Goal: Transaction & Acquisition: Purchase product/service

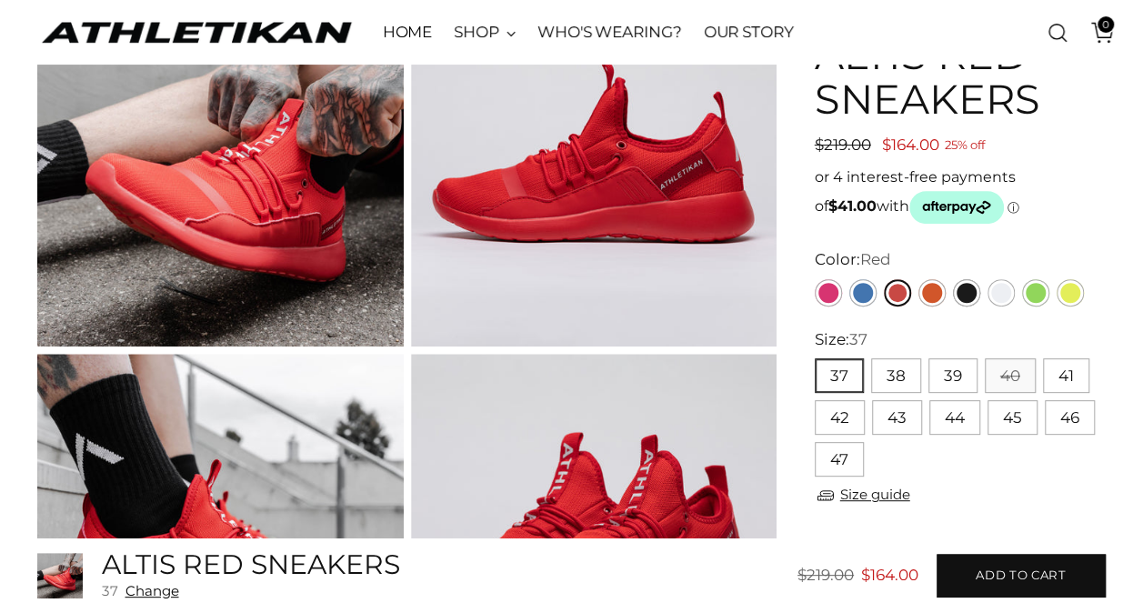
scroll to position [182, 0]
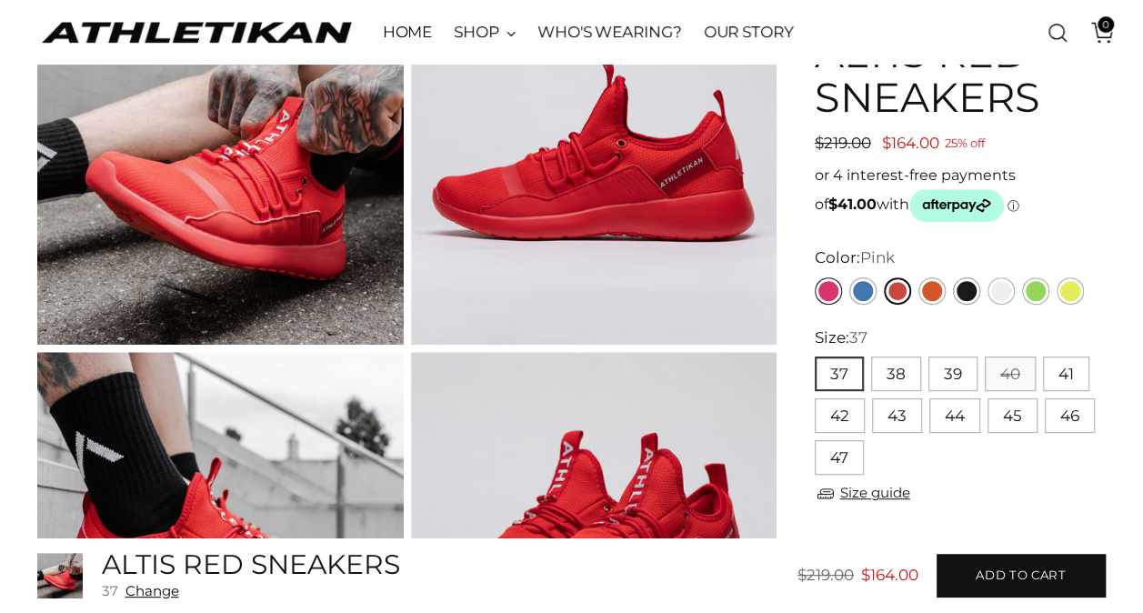
click at [827, 293] on link "Pink" at bounding box center [828, 290] width 27 height 27
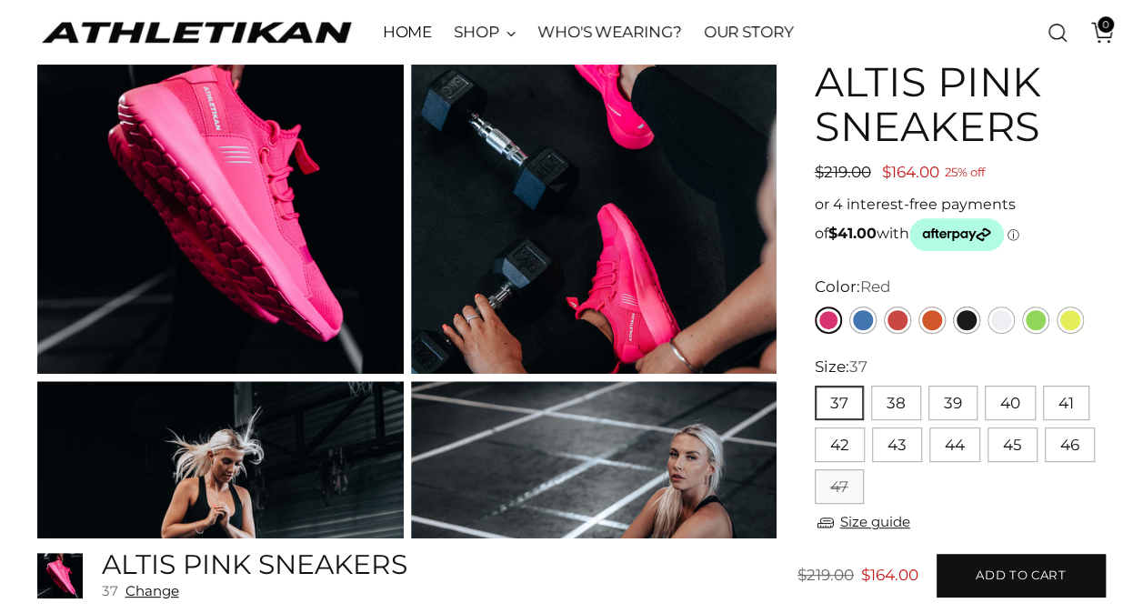
scroll to position [273, 0]
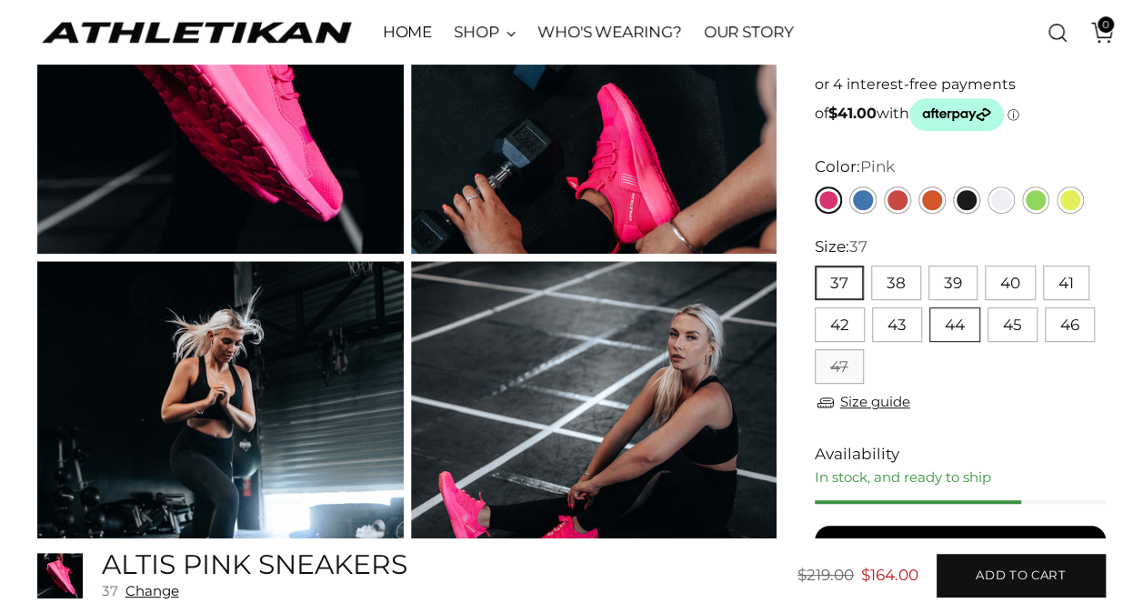
click at [960, 328] on button "44" at bounding box center [954, 324] width 51 height 35
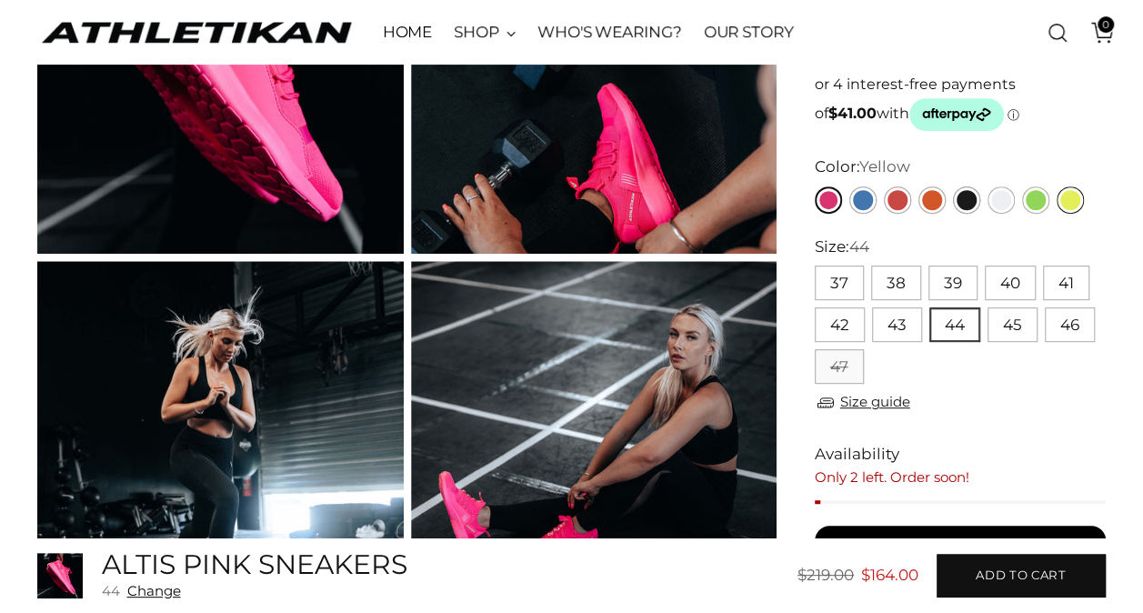
click at [1070, 204] on link "Yellow" at bounding box center [1070, 199] width 27 height 27
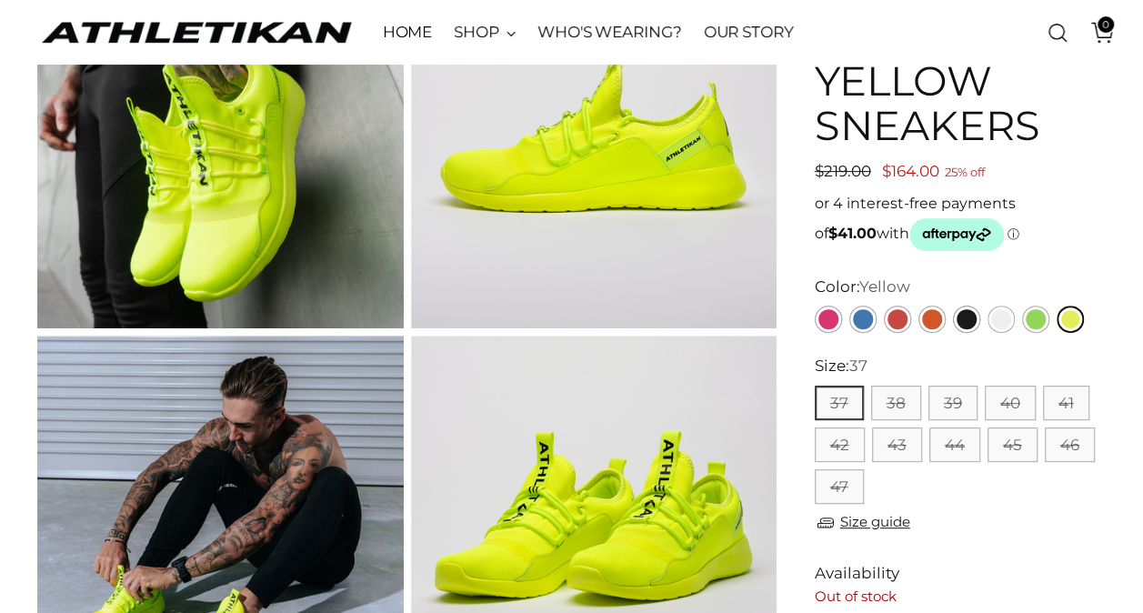
scroll to position [273, 0]
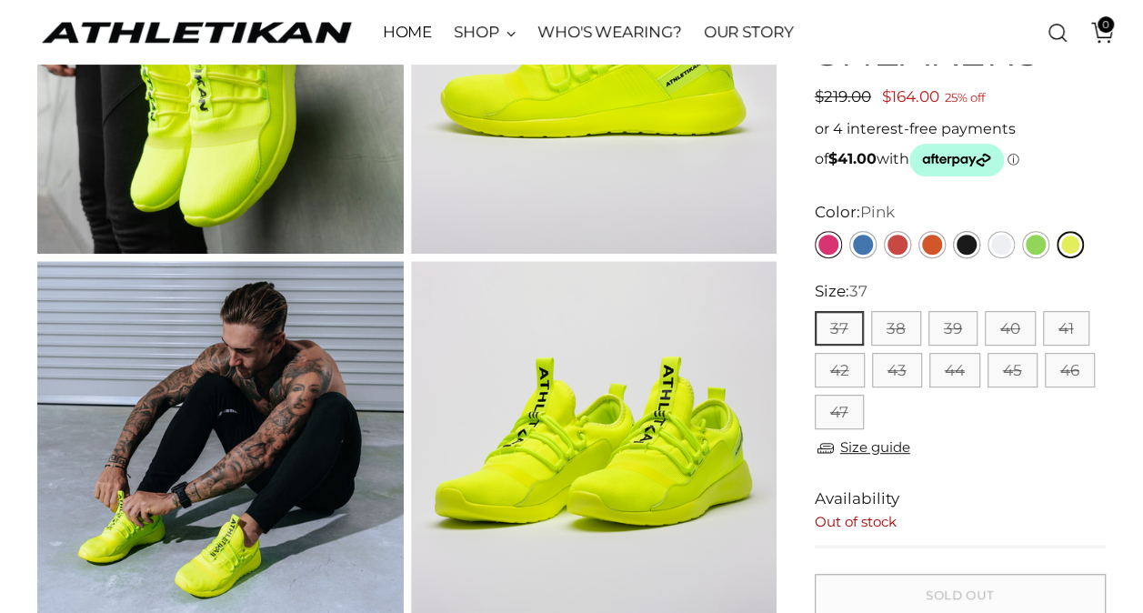
click at [826, 246] on link "Pink" at bounding box center [828, 244] width 27 height 27
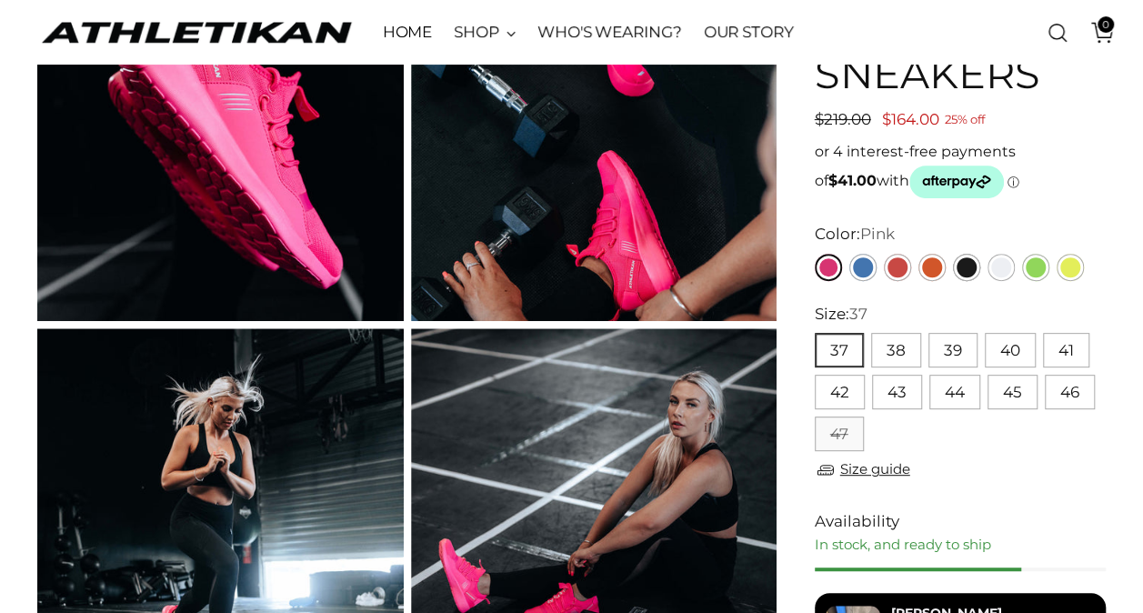
scroll to position [364, 0]
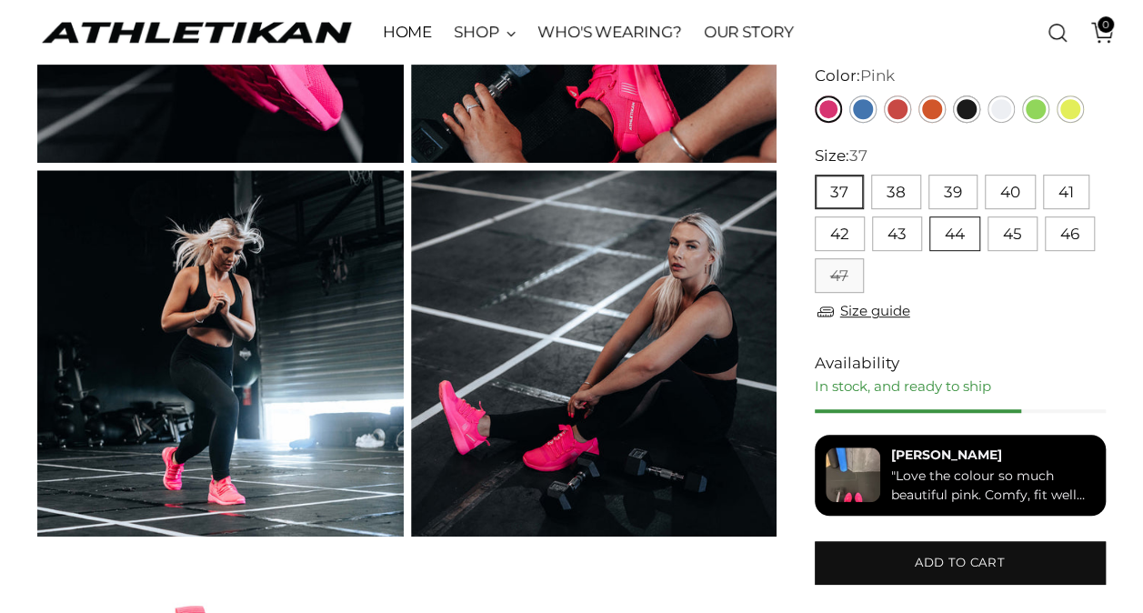
click at [956, 236] on button "44" at bounding box center [954, 233] width 51 height 35
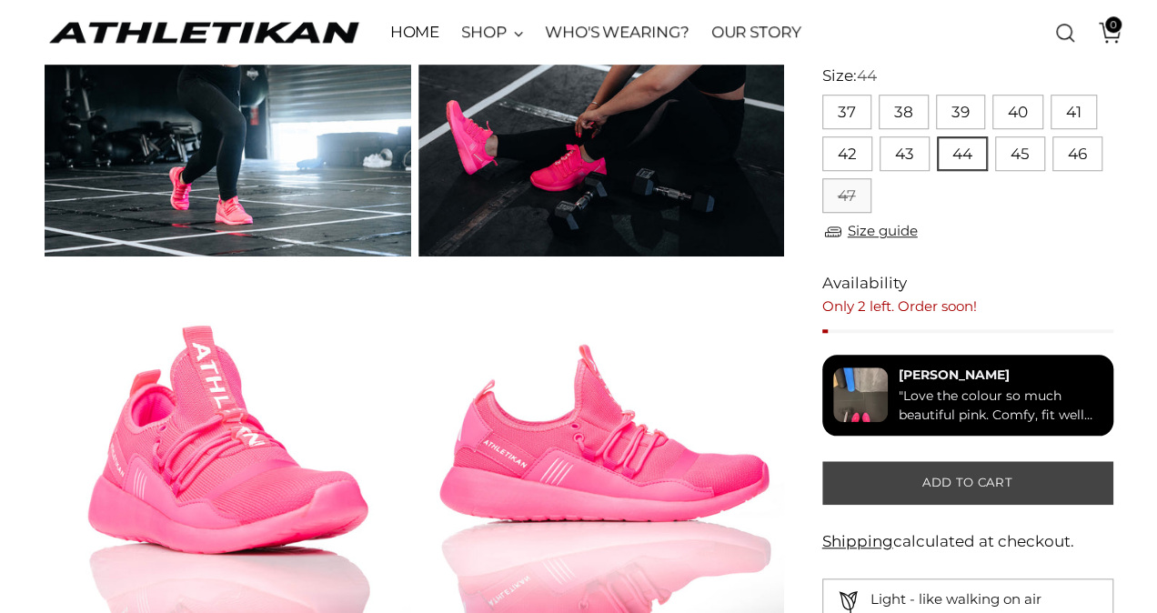
scroll to position [637, 0]
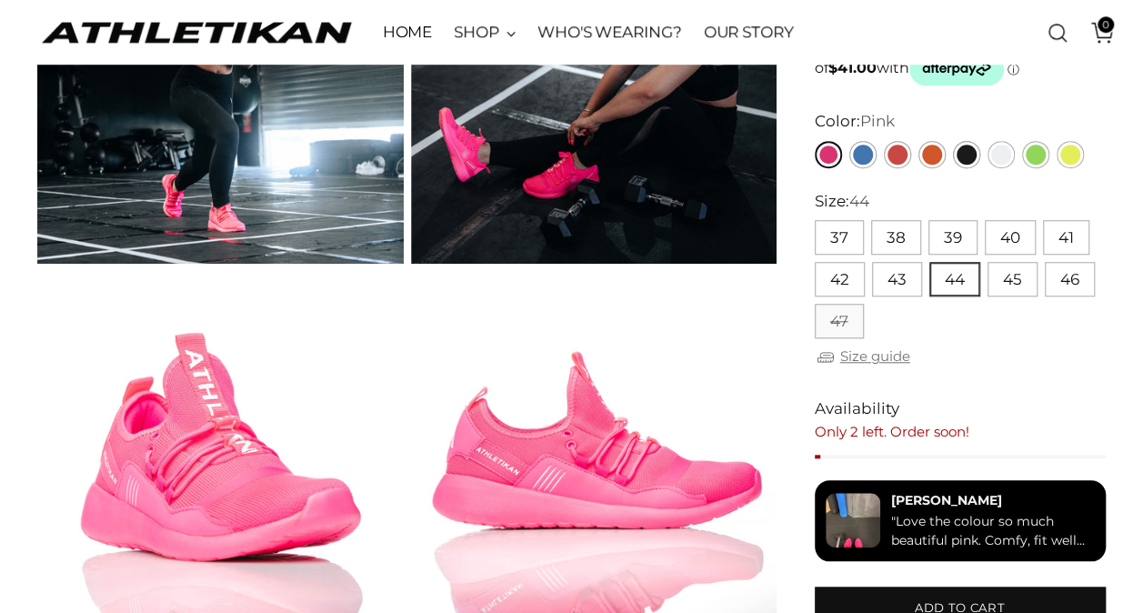
click at [880, 358] on link "Size guide" at bounding box center [862, 357] width 95 height 23
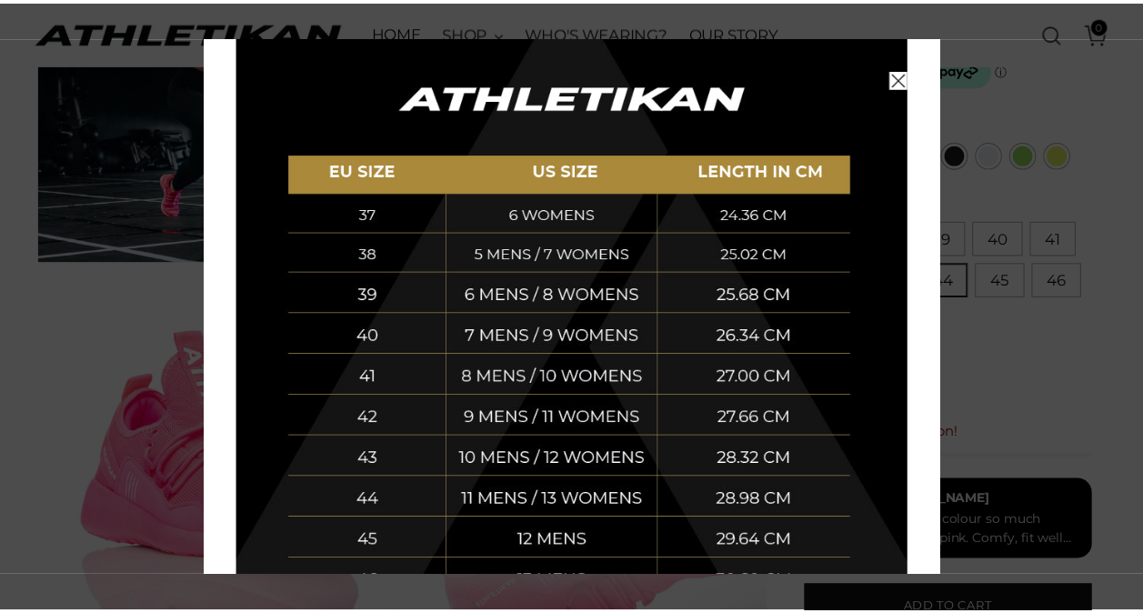
scroll to position [364, 0]
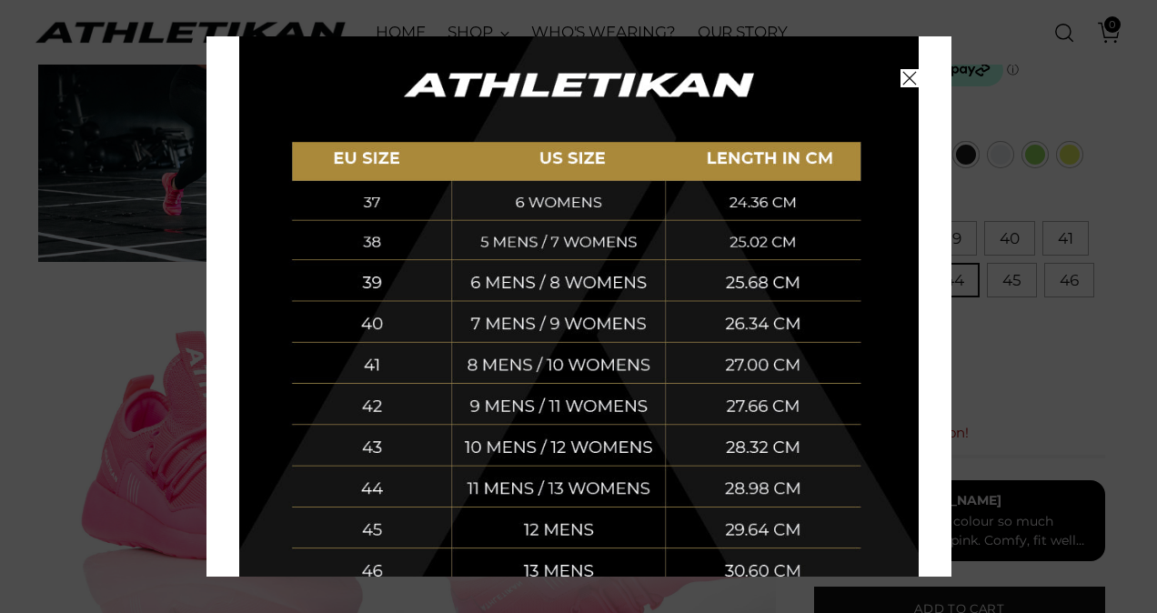
click at [900, 86] on button "Close" at bounding box center [909, 78] width 18 height 18
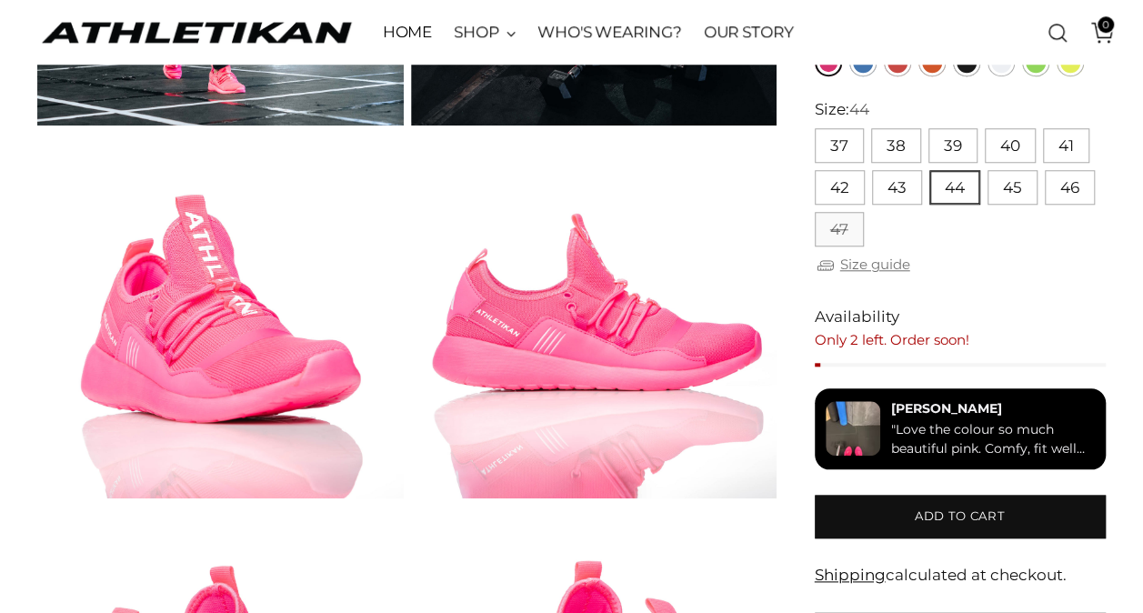
scroll to position [909, 0]
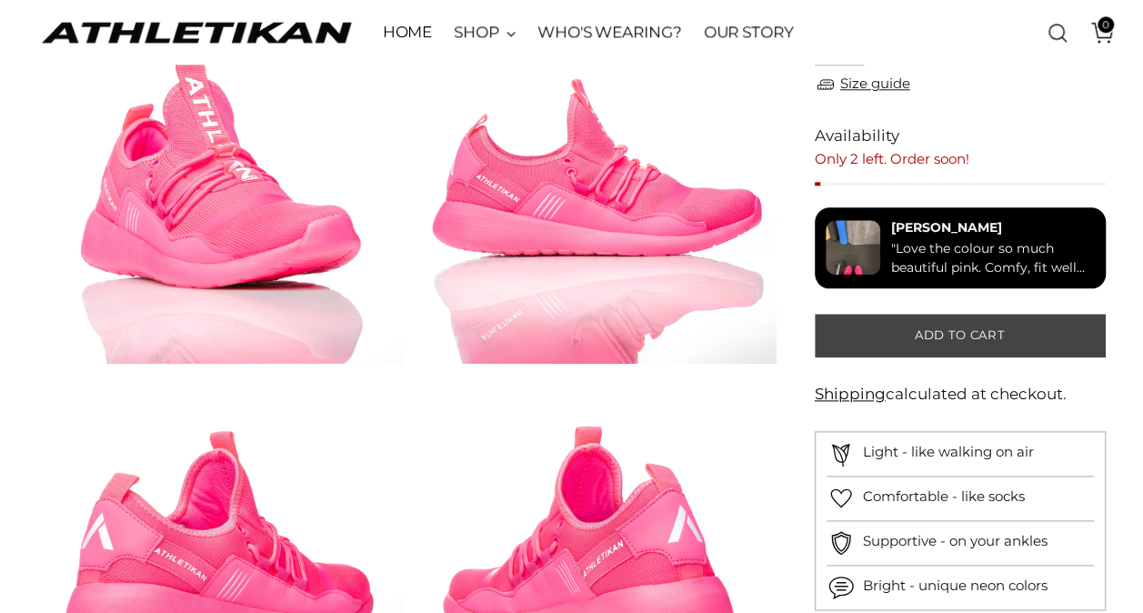
click at [931, 347] on button "Add to cart" at bounding box center [960, 336] width 291 height 44
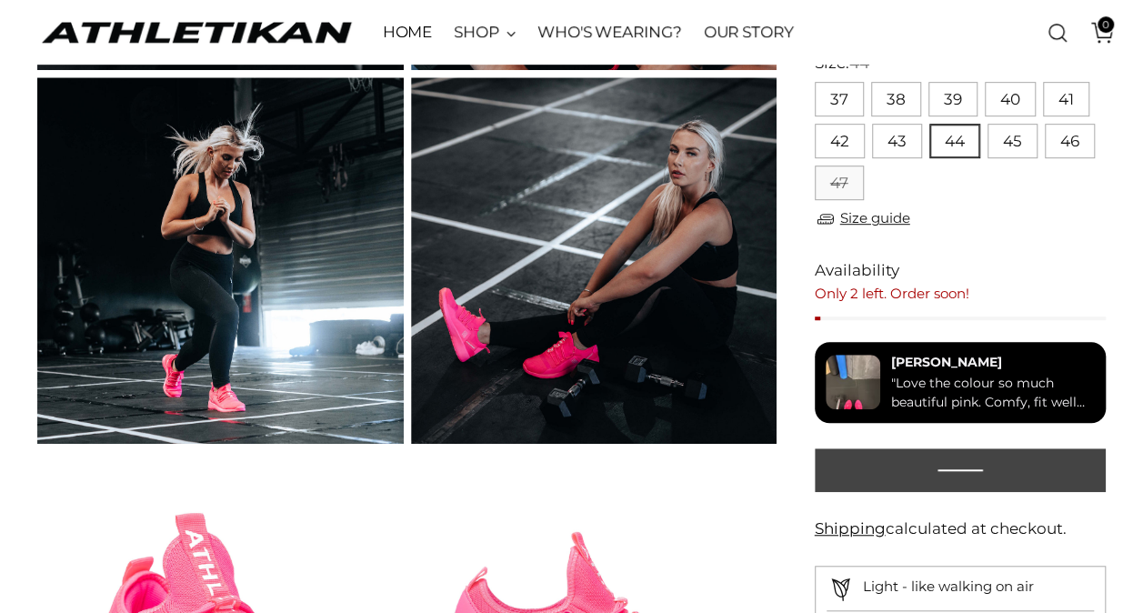
scroll to position [455, 0]
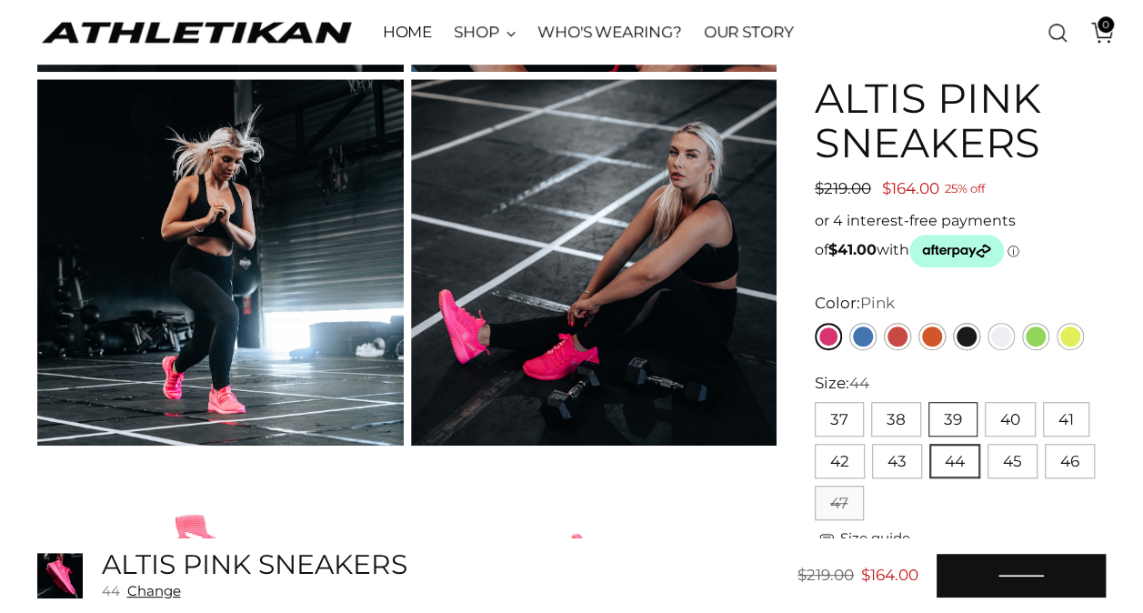
click at [949, 427] on button "39" at bounding box center [952, 419] width 49 height 35
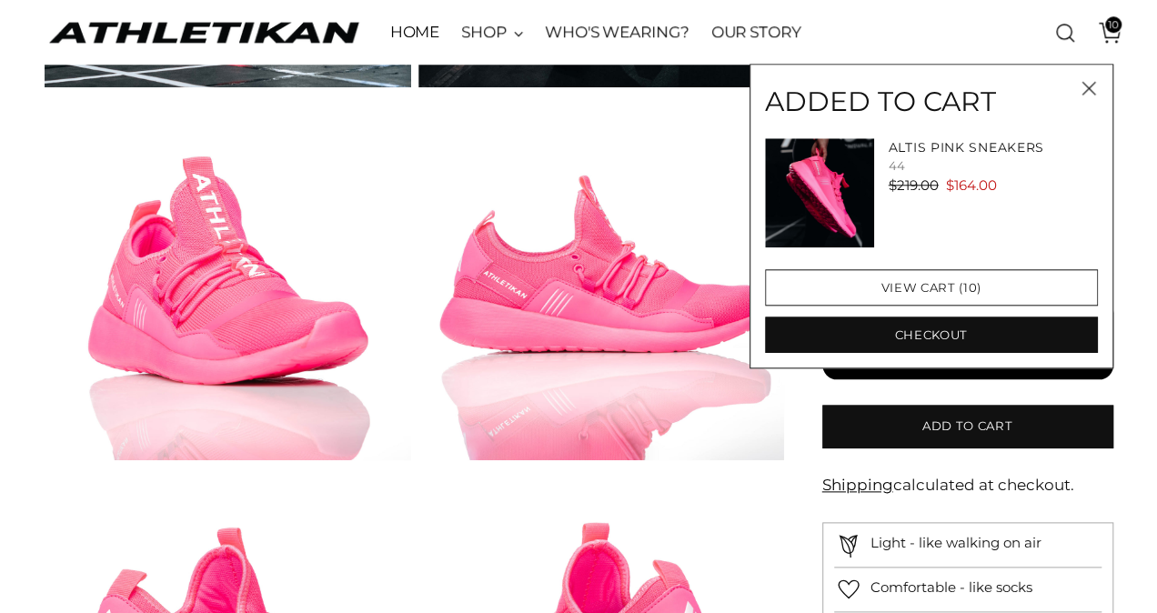
scroll to position [818, 0]
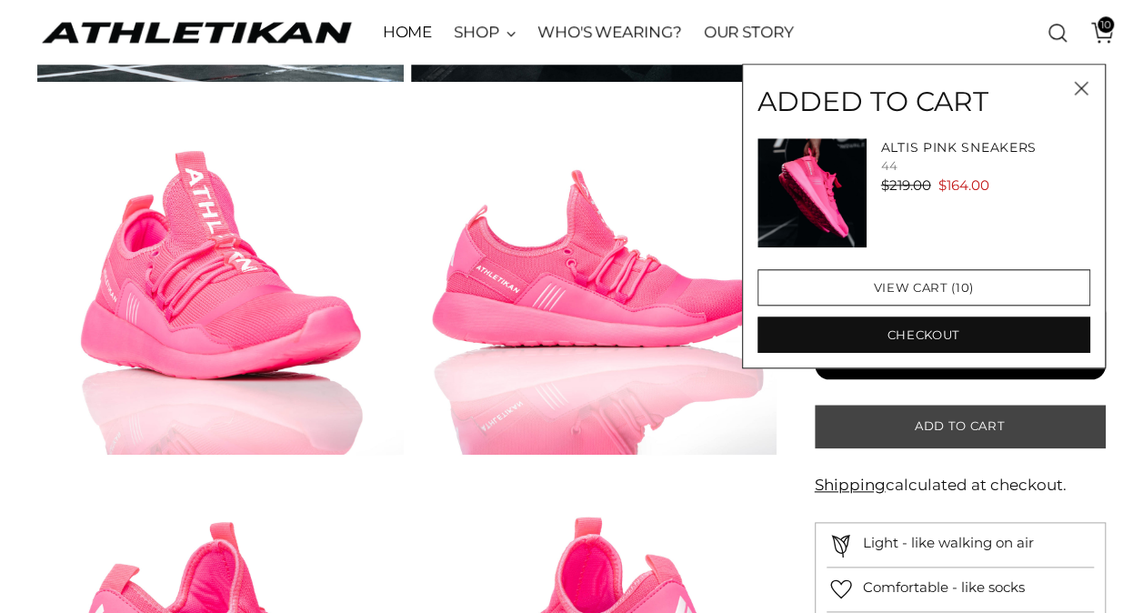
click at [958, 442] on button "Add to cart" at bounding box center [960, 427] width 291 height 44
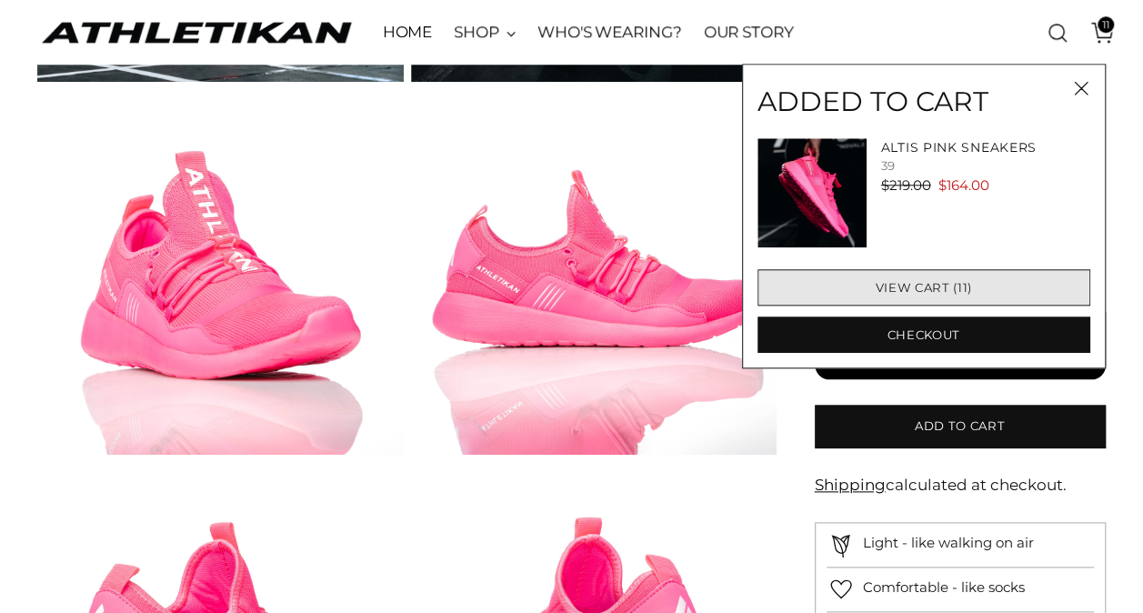
click at [949, 294] on link "View cart (11)" at bounding box center [923, 287] width 333 height 36
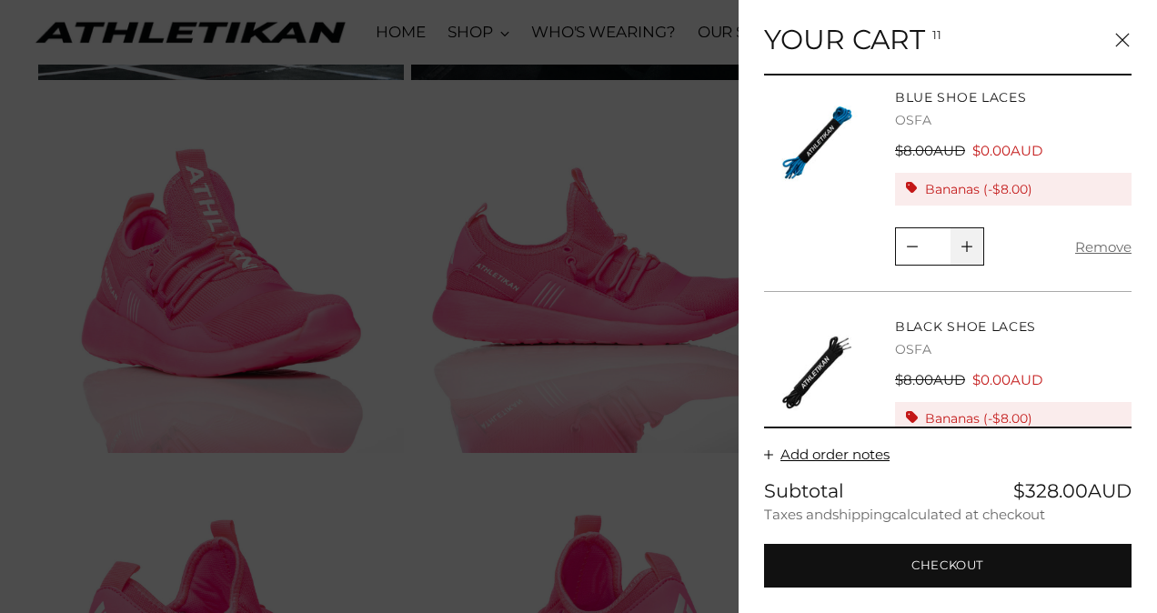
scroll to position [2041, 0]
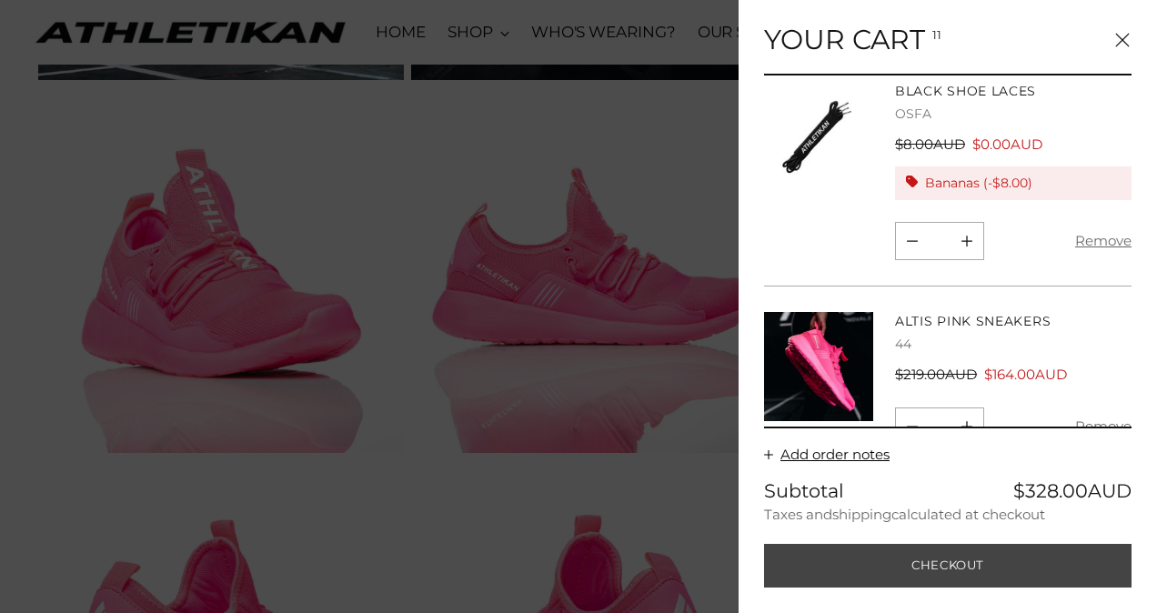
click at [952, 556] on button "Checkout" at bounding box center [947, 566] width 367 height 44
